Goal: Use online tool/utility: Use online tool/utility

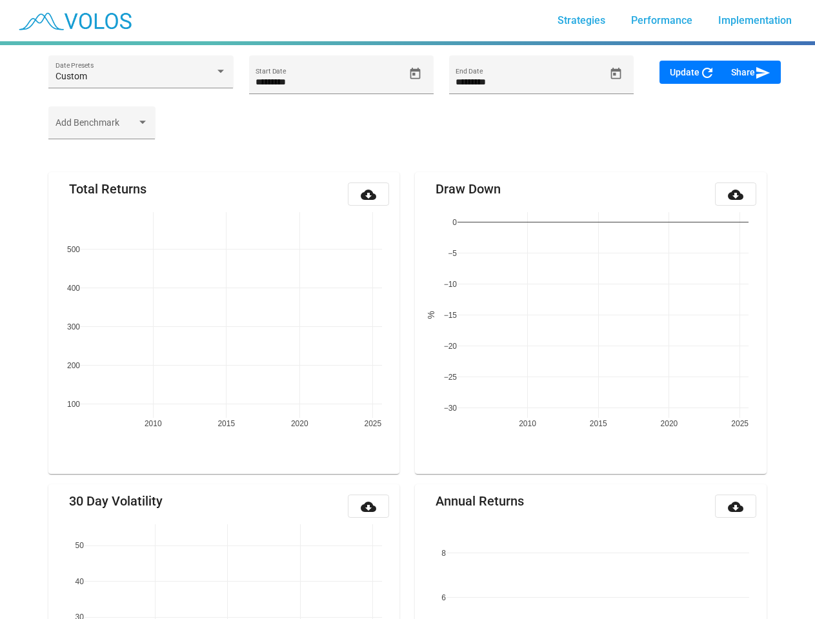
scroll to position [152, 0]
